Goal: Task Accomplishment & Management: Use online tool/utility

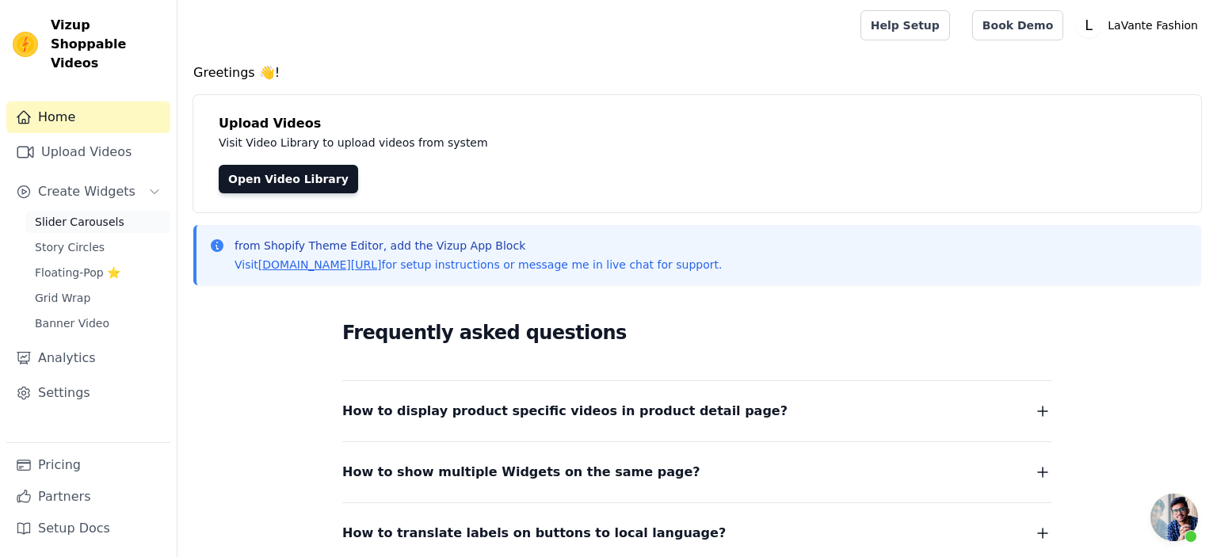
click at [79, 214] on span "Slider Carousels" at bounding box center [80, 222] width 90 height 16
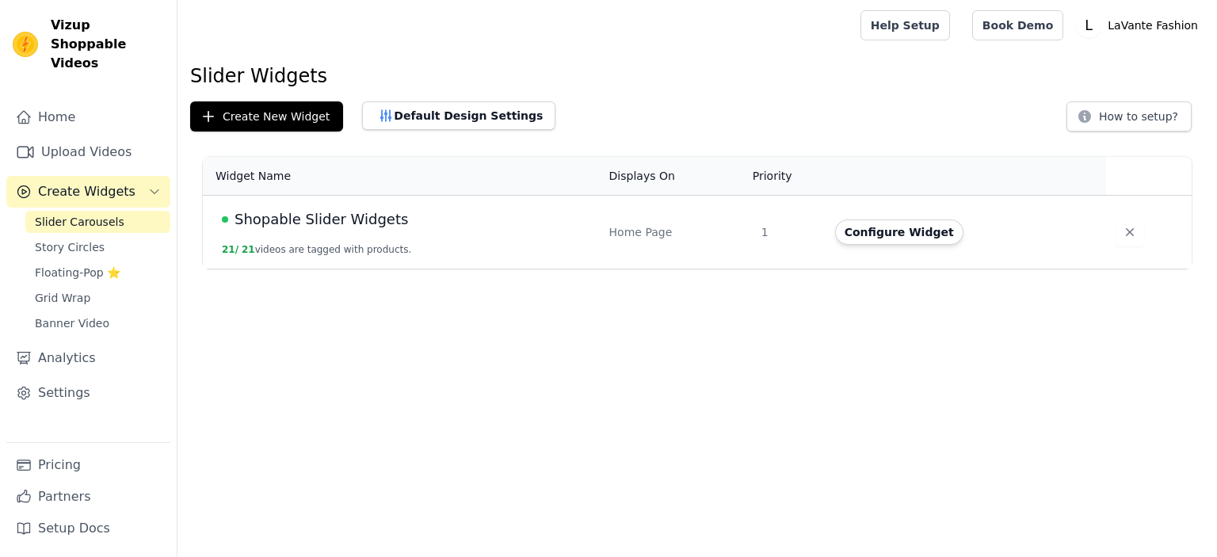
click at [72, 182] on span "Create Widgets" at bounding box center [86, 191] width 97 height 19
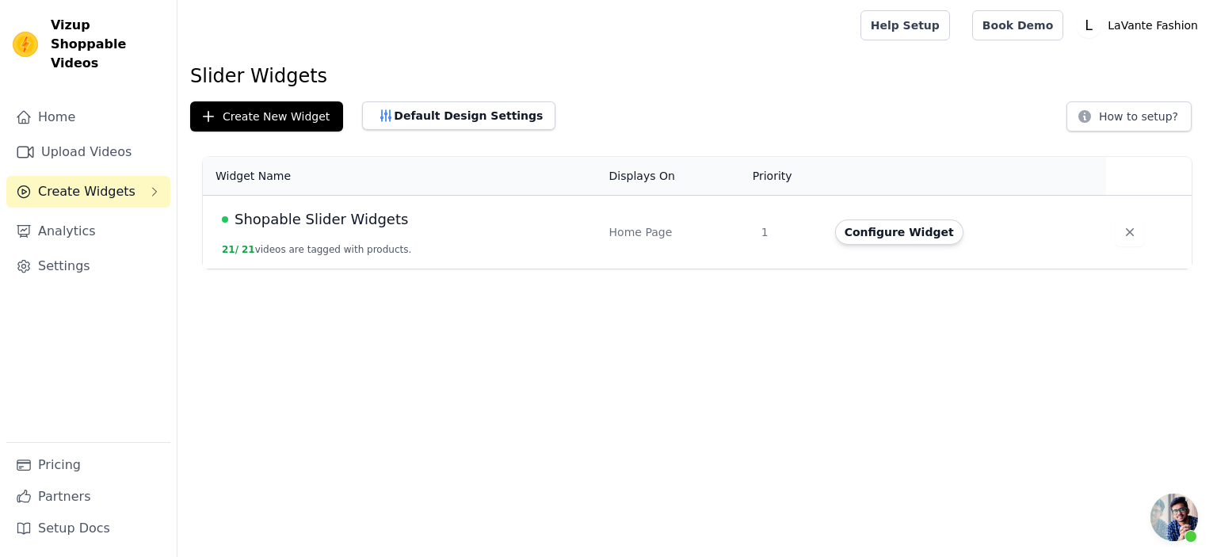
click at [94, 182] on span "Create Widgets" at bounding box center [86, 191] width 97 height 19
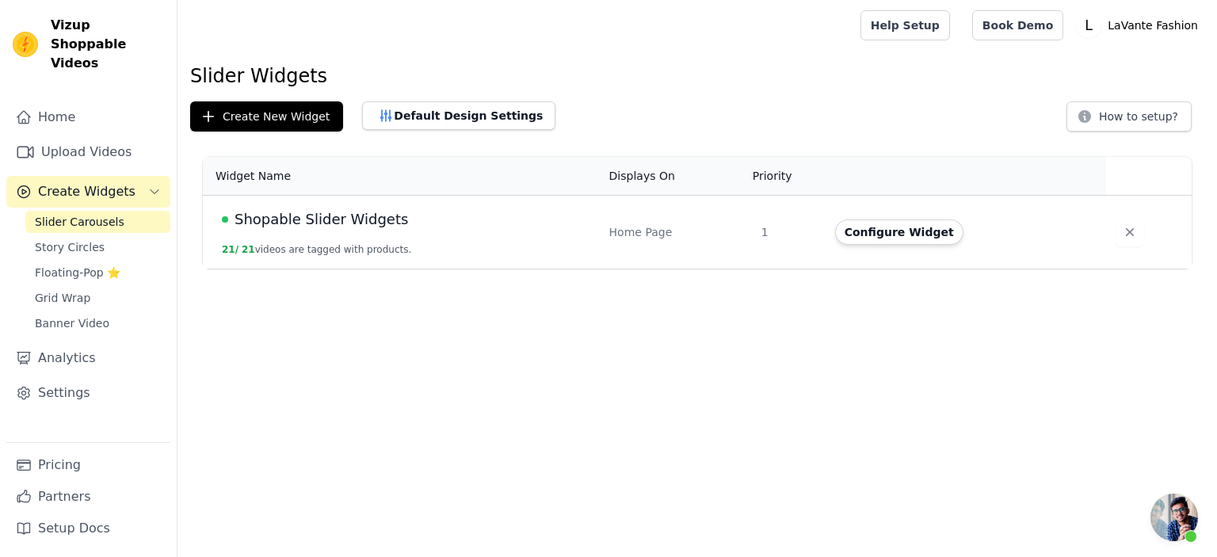
click at [139, 179] on button "Create Widgets" at bounding box center [88, 192] width 164 height 32
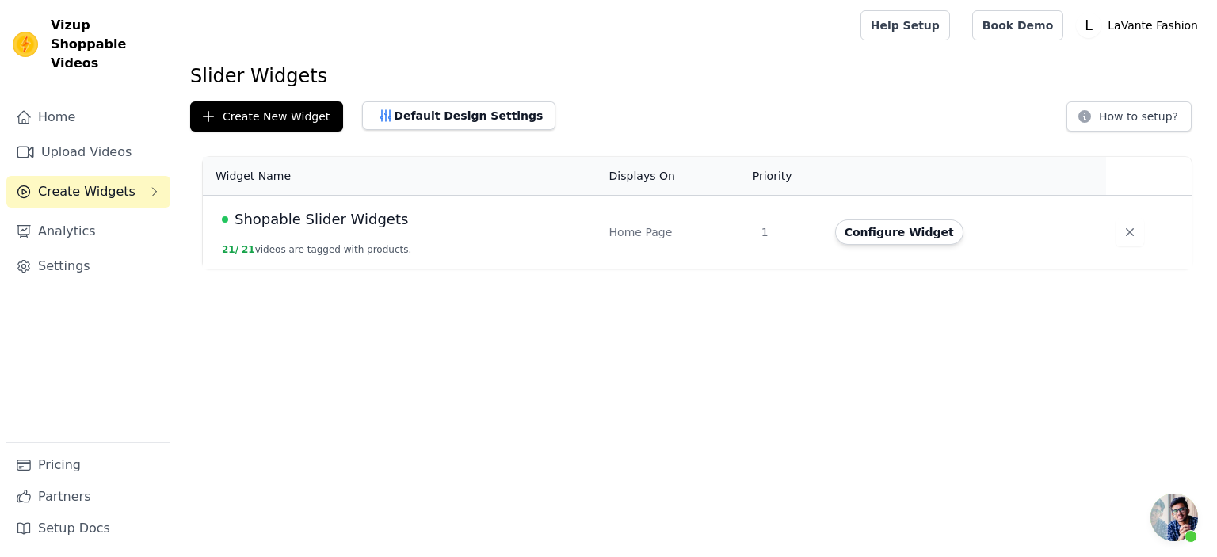
click at [119, 182] on span "Create Widgets" at bounding box center [86, 191] width 97 height 19
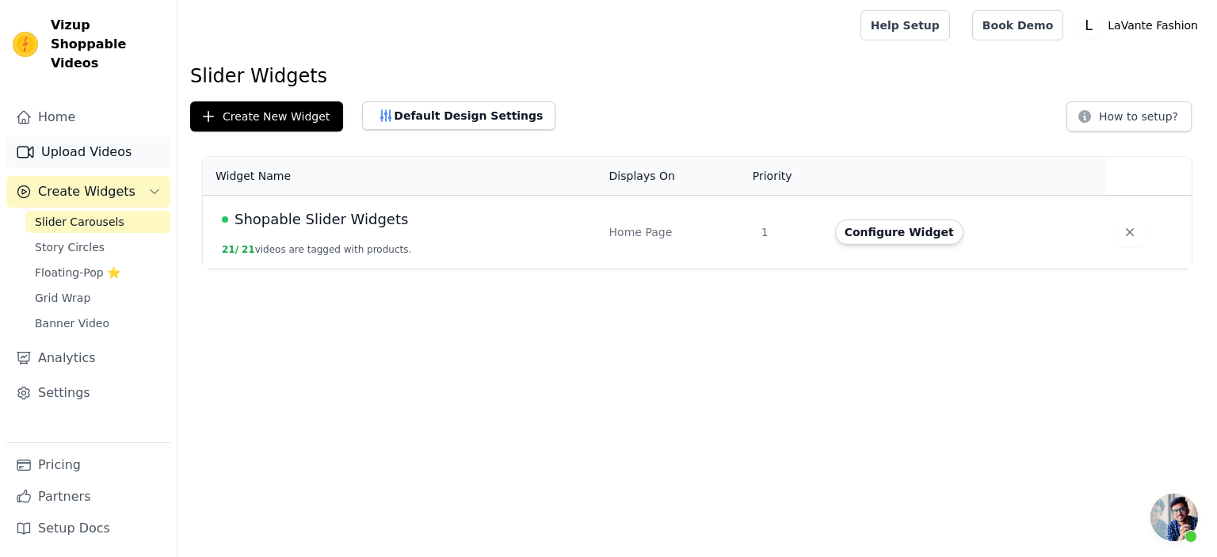
click at [90, 136] on link "Upload Videos" at bounding box center [88, 152] width 164 height 32
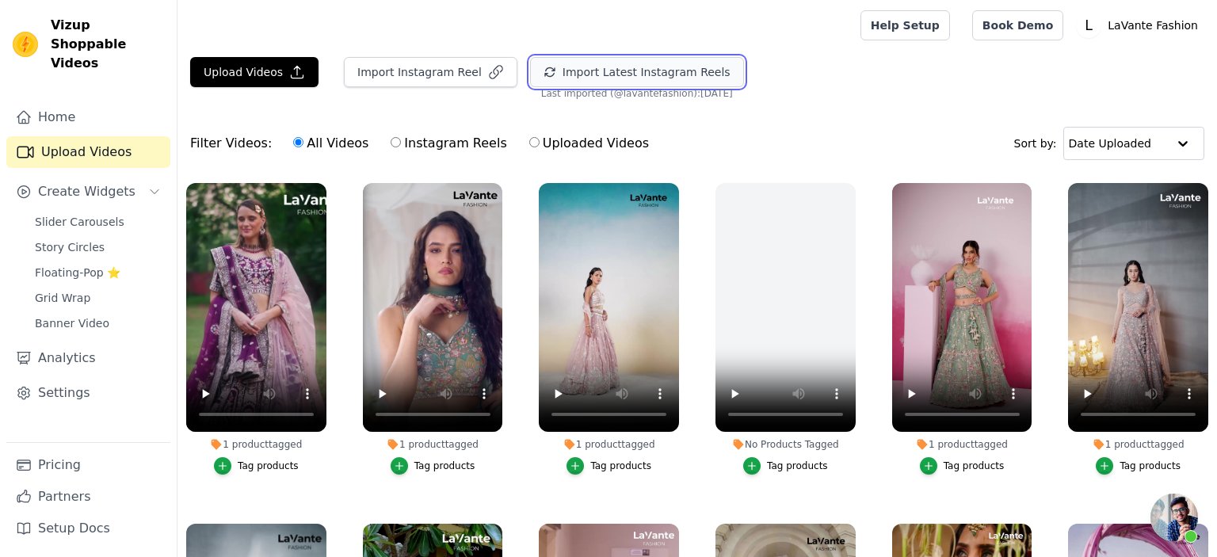
click at [565, 73] on button "Import Latest Instagram Reels" at bounding box center [637, 72] width 214 height 30
